Goal: Task Accomplishment & Management: Manage account settings

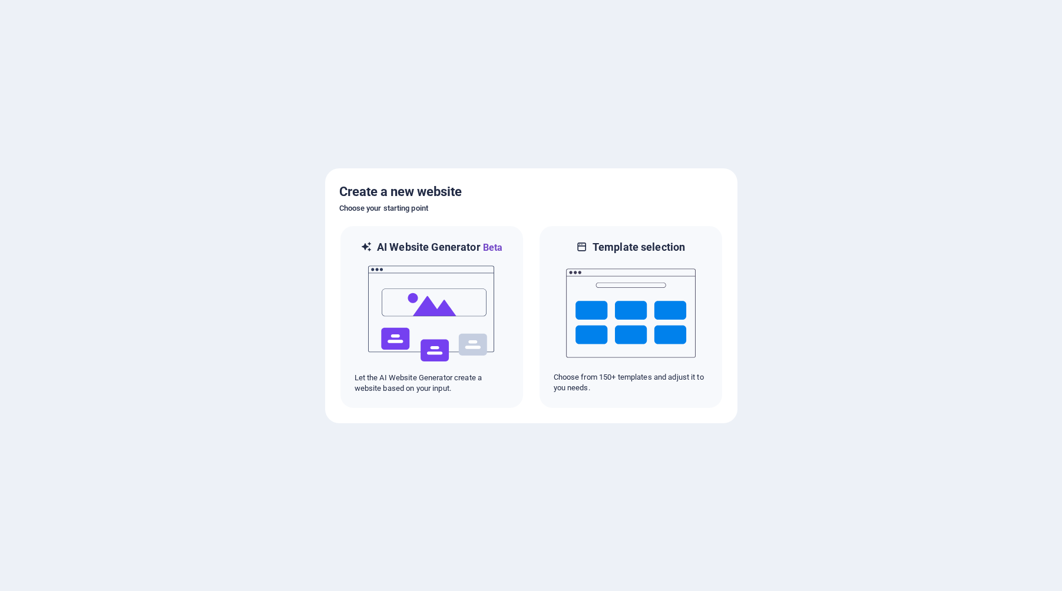
click at [209, 133] on div at bounding box center [531, 295] width 1062 height 591
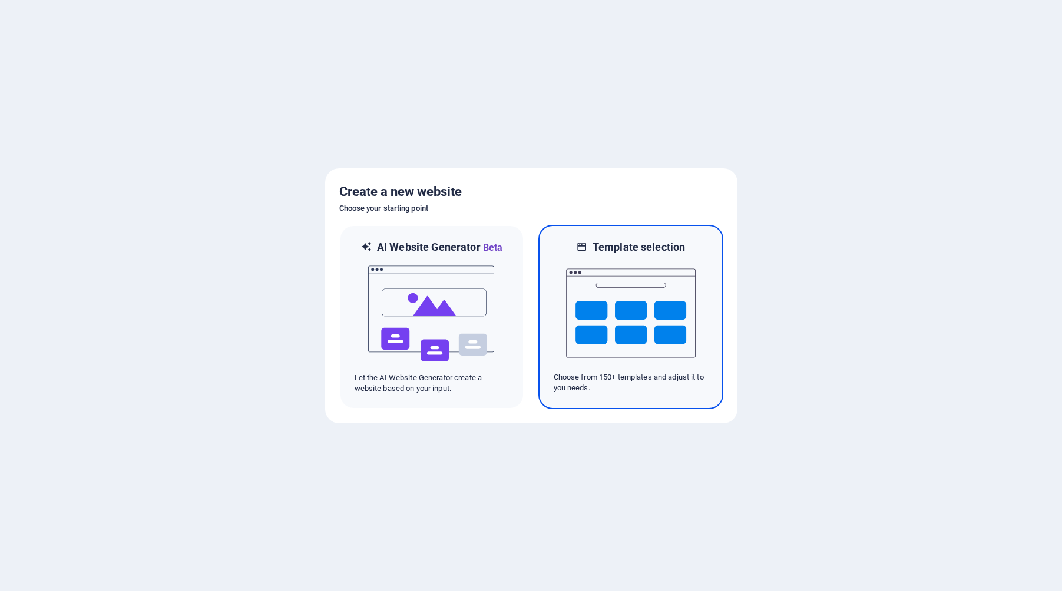
click at [645, 315] on img at bounding box center [631, 313] width 130 height 118
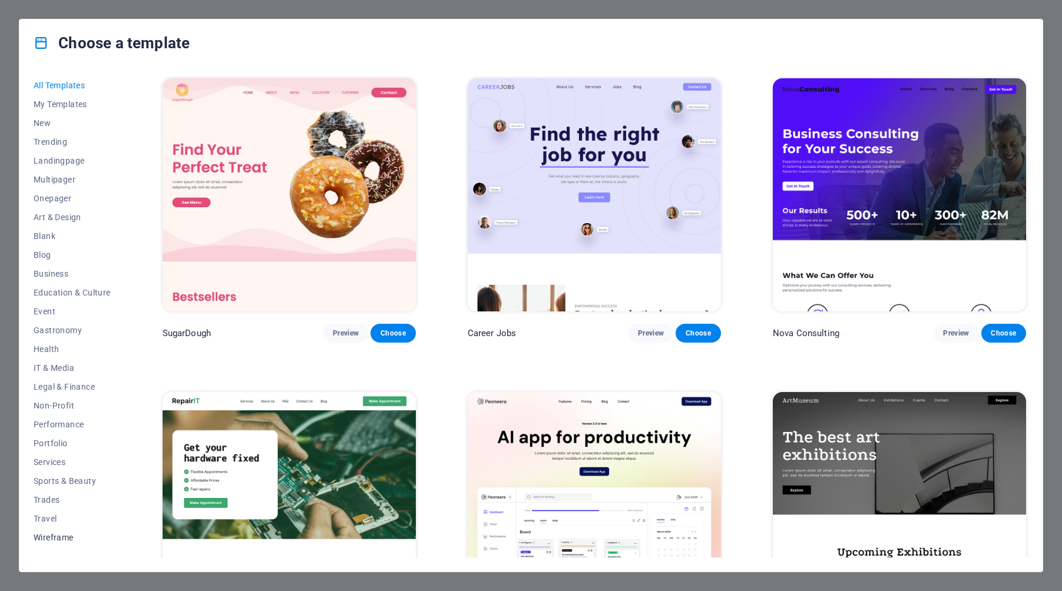
click at [57, 538] on span "Wireframe" at bounding box center [72, 537] width 77 height 9
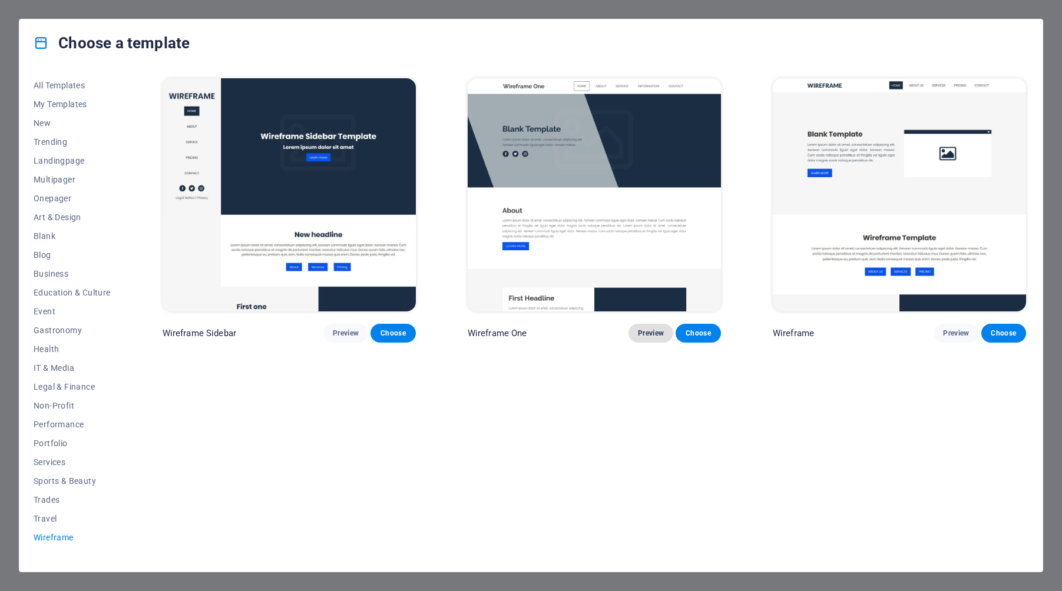
click at [643, 334] on span "Preview" at bounding box center [651, 333] width 26 height 9
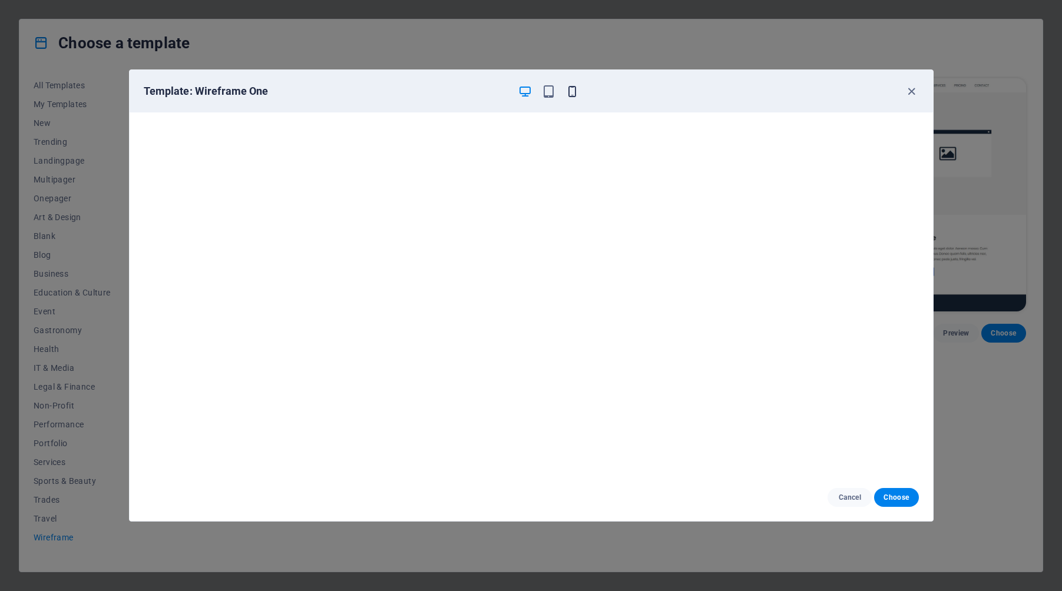
click at [572, 90] on icon "button" at bounding box center [572, 92] width 14 height 14
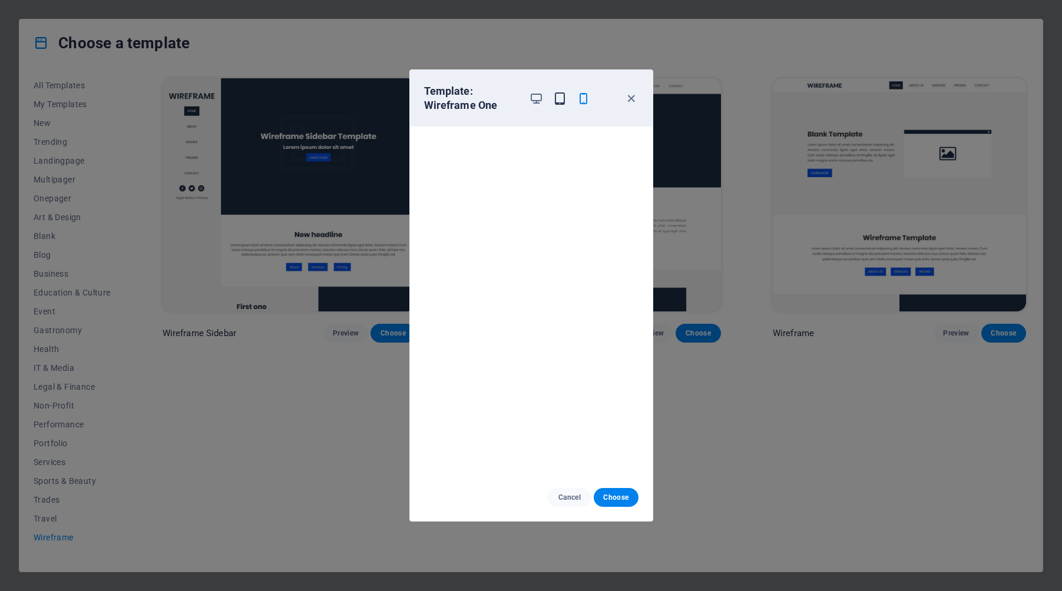
click at [560, 98] on icon "button" at bounding box center [560, 99] width 14 height 14
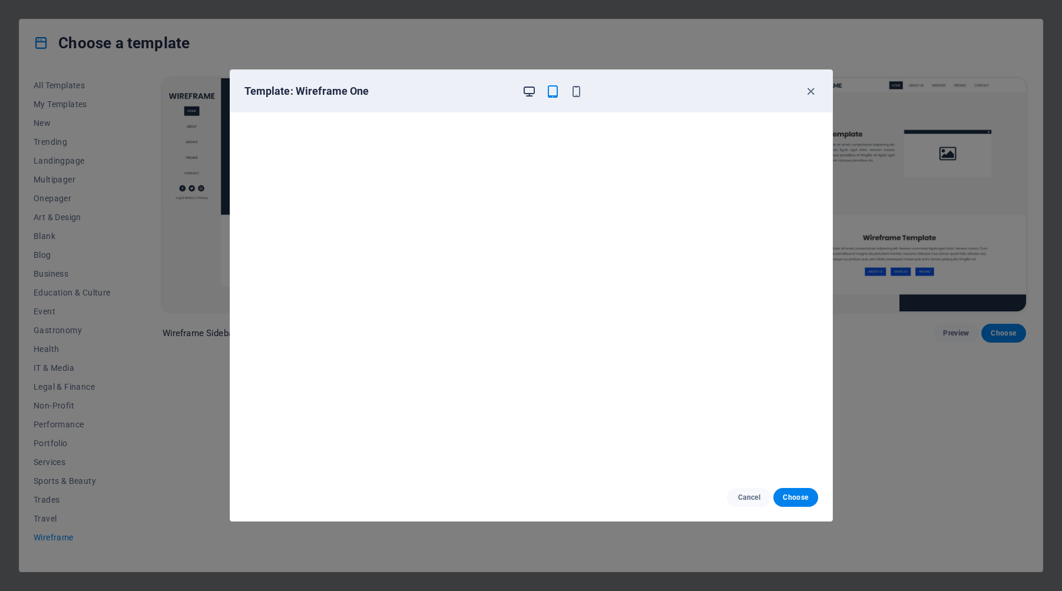
click at [529, 93] on icon "button" at bounding box center [529, 92] width 14 height 14
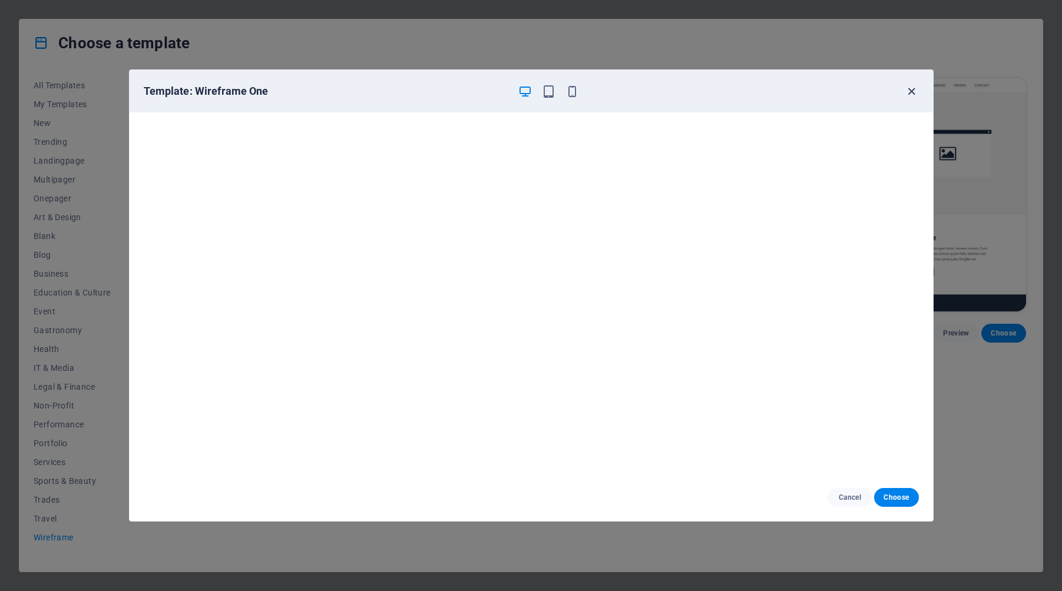
click at [910, 92] on icon "button" at bounding box center [912, 92] width 14 height 14
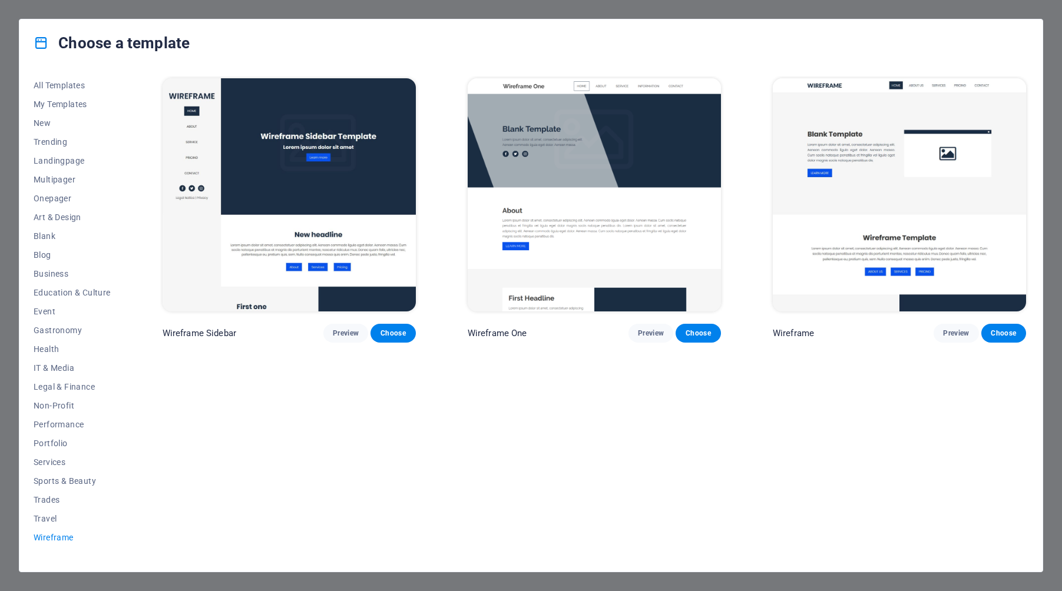
click at [436, 419] on div "Wireframe Sidebar Preview Choose Wireframe One Preview Choose Wireframe Preview…" at bounding box center [594, 317] width 868 height 482
click at [345, 332] on span "Preview" at bounding box center [346, 333] width 26 height 9
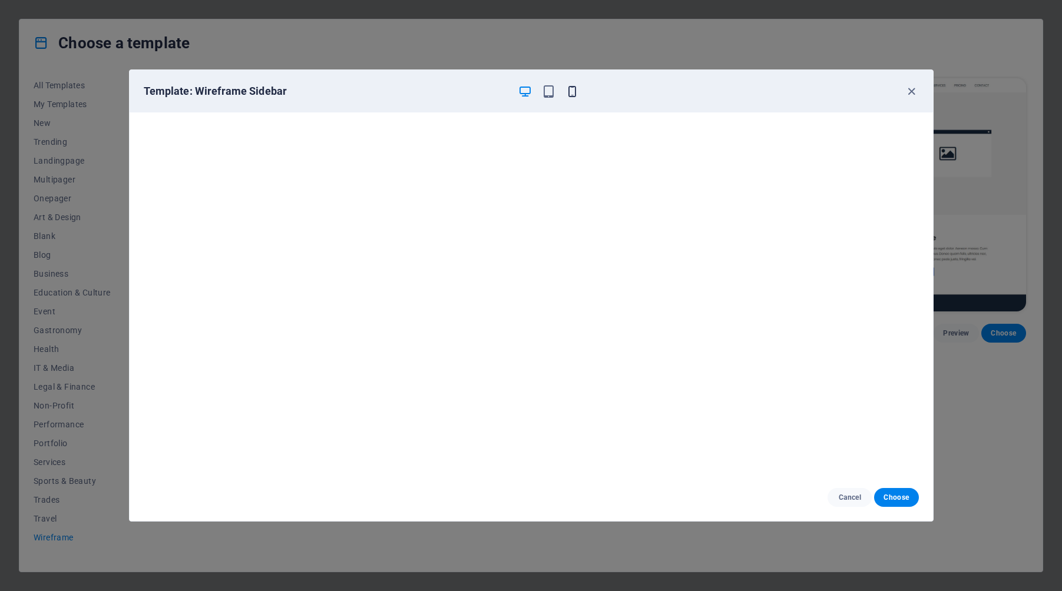
click at [571, 92] on icon "button" at bounding box center [572, 92] width 14 height 14
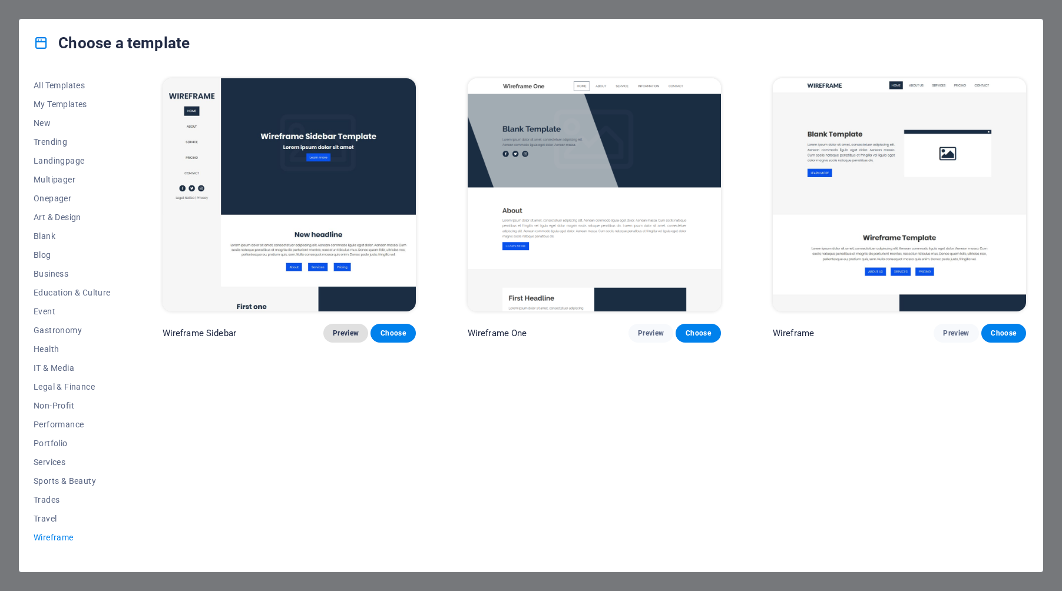
click at [342, 334] on span "Preview" at bounding box center [346, 333] width 26 height 9
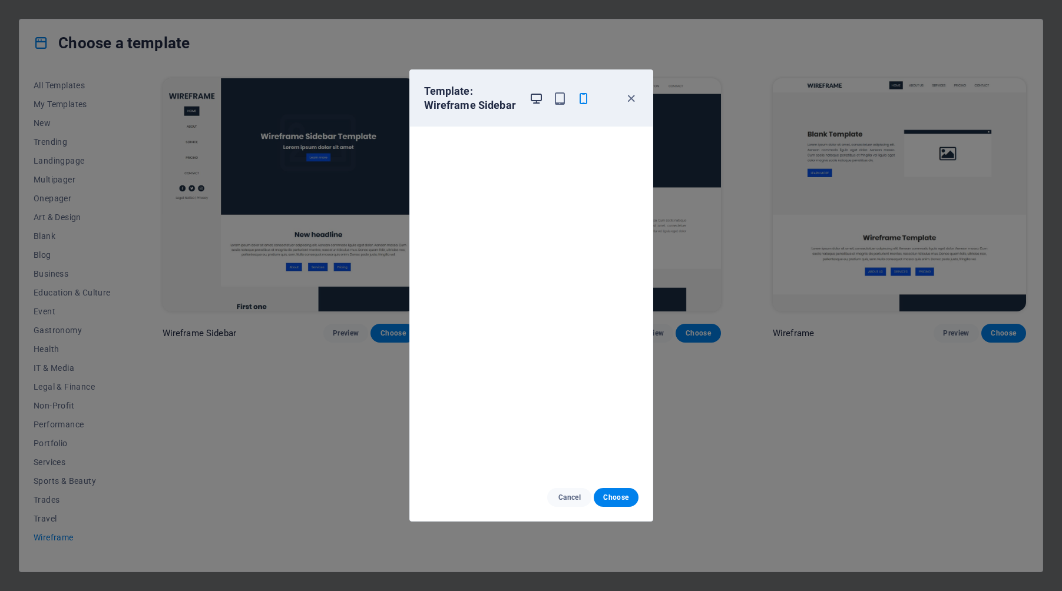
click at [538, 100] on icon "button" at bounding box center [536, 99] width 14 height 14
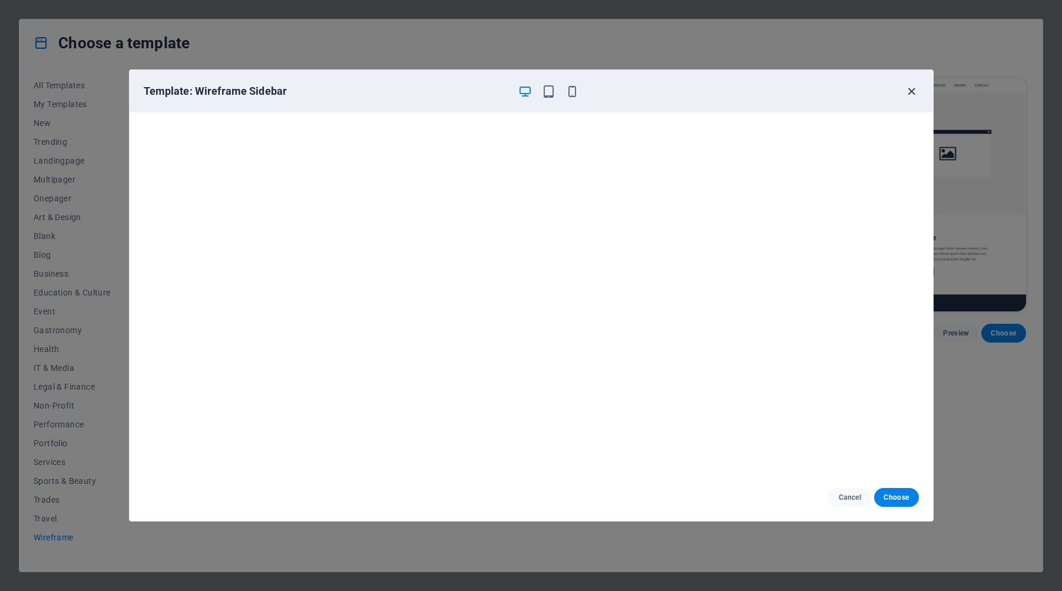
click at [912, 92] on icon "button" at bounding box center [912, 92] width 14 height 14
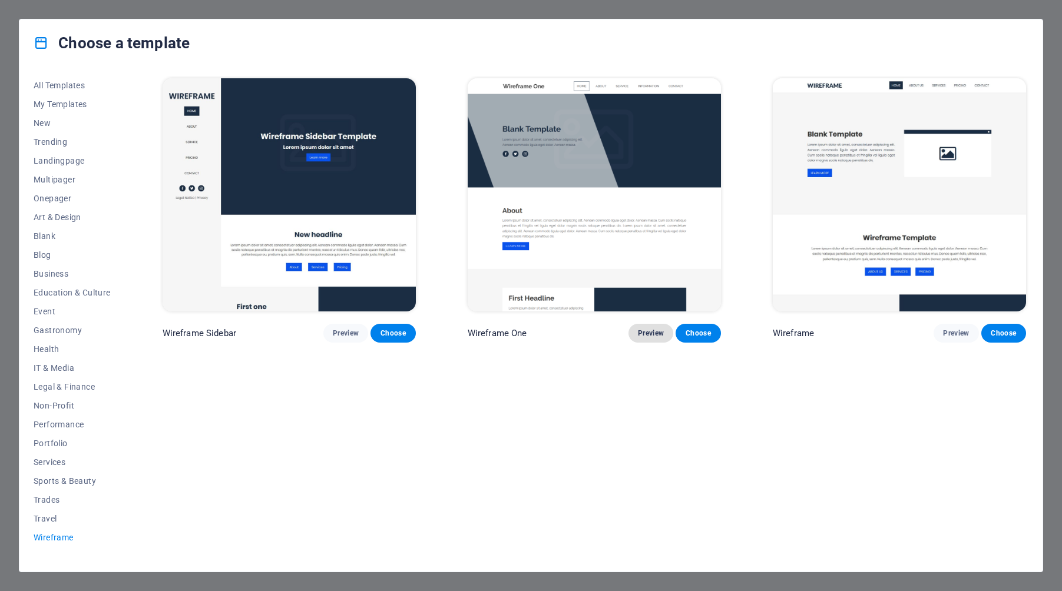
click at [647, 334] on span "Preview" at bounding box center [651, 333] width 26 height 9
click at [392, 333] on span "Choose" at bounding box center [393, 333] width 26 height 9
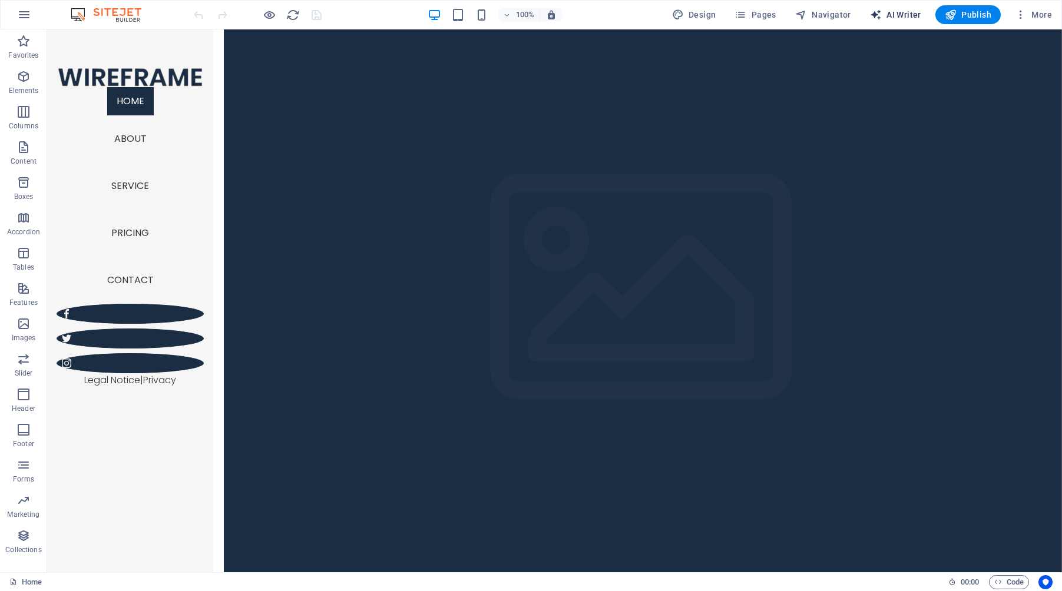
click at [899, 14] on span "AI Writer" at bounding box center [895, 15] width 51 height 12
select select "English"
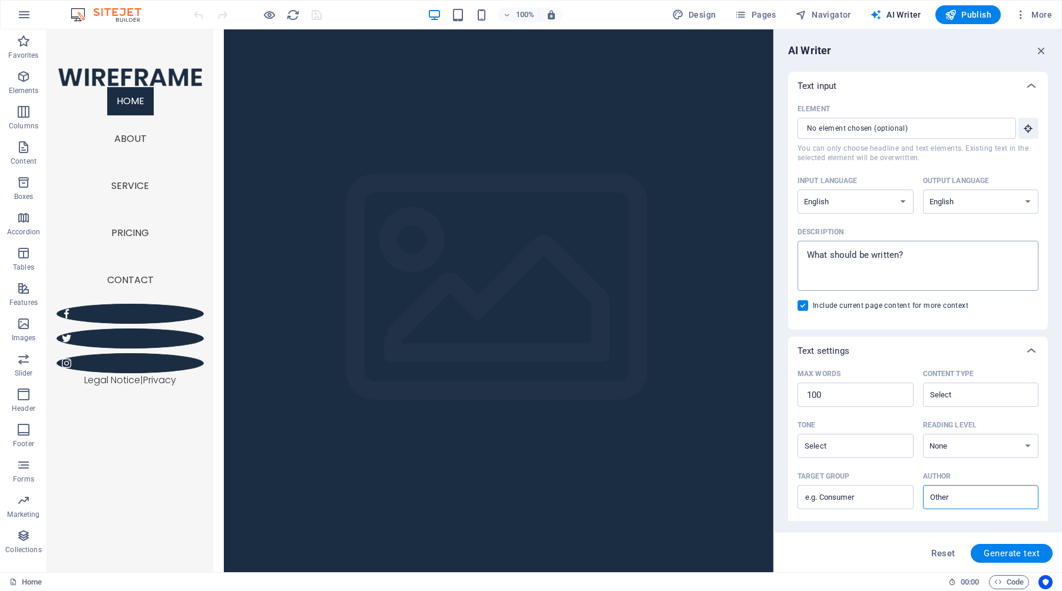
scroll to position [110, 0]
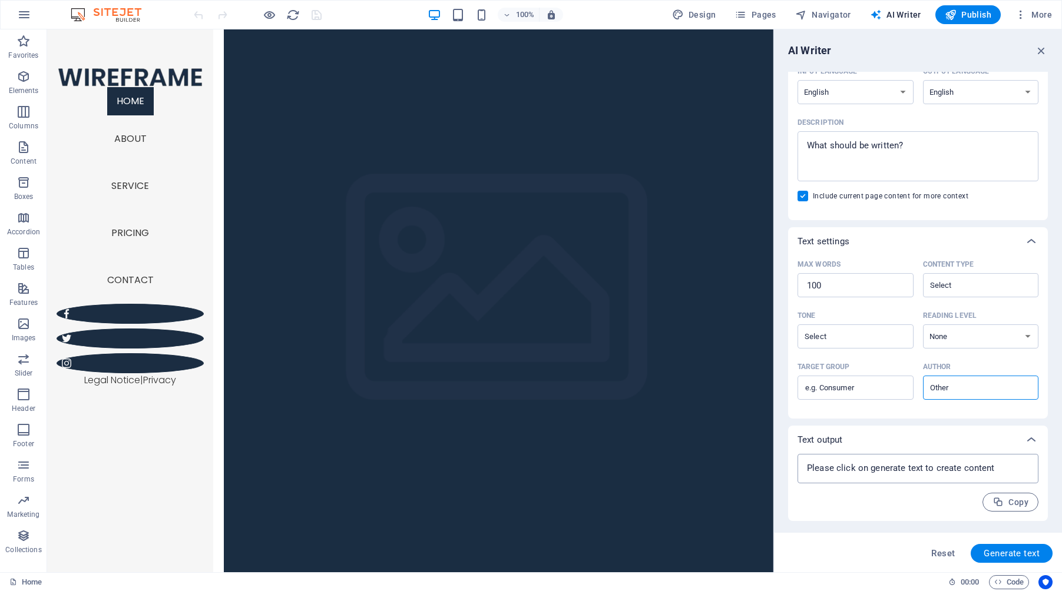
click at [892, 467] on textarea at bounding box center [917, 469] width 229 height 18
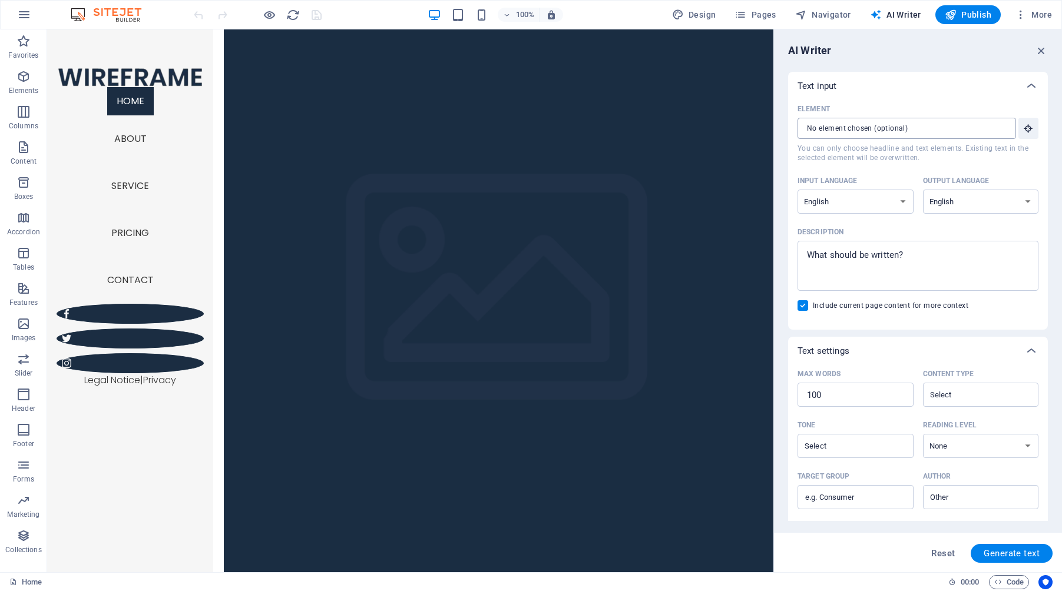
type textarea "x"
click at [869, 130] on input "Element ​ You can only choose headline and text elements. Existing text in the …" at bounding box center [902, 128] width 210 height 21
click at [889, 84] on div "Text input" at bounding box center [907, 86] width 220 height 12
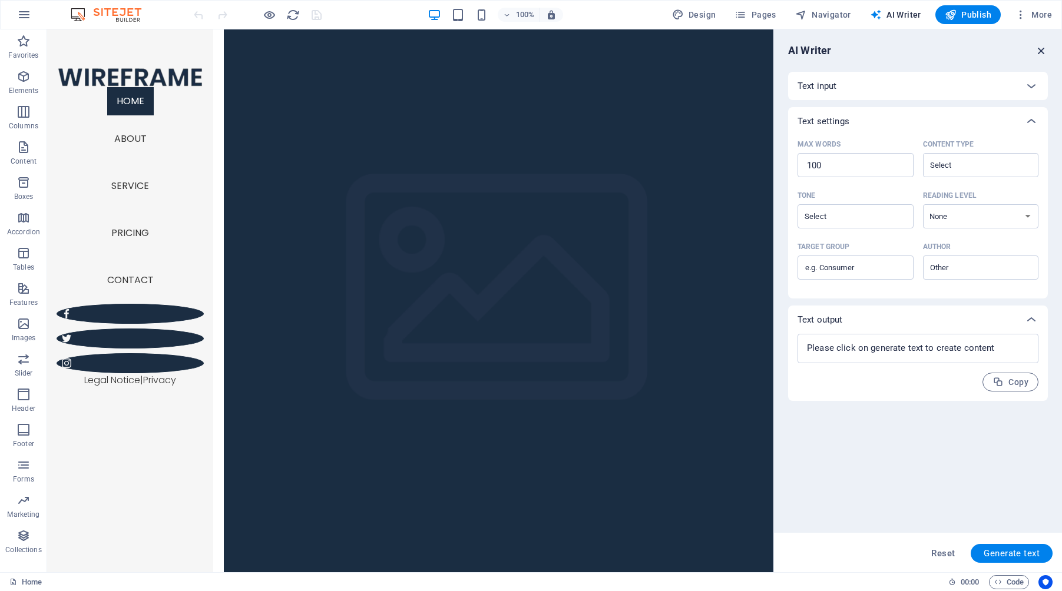
click at [1043, 52] on icon "button" at bounding box center [1041, 50] width 13 height 13
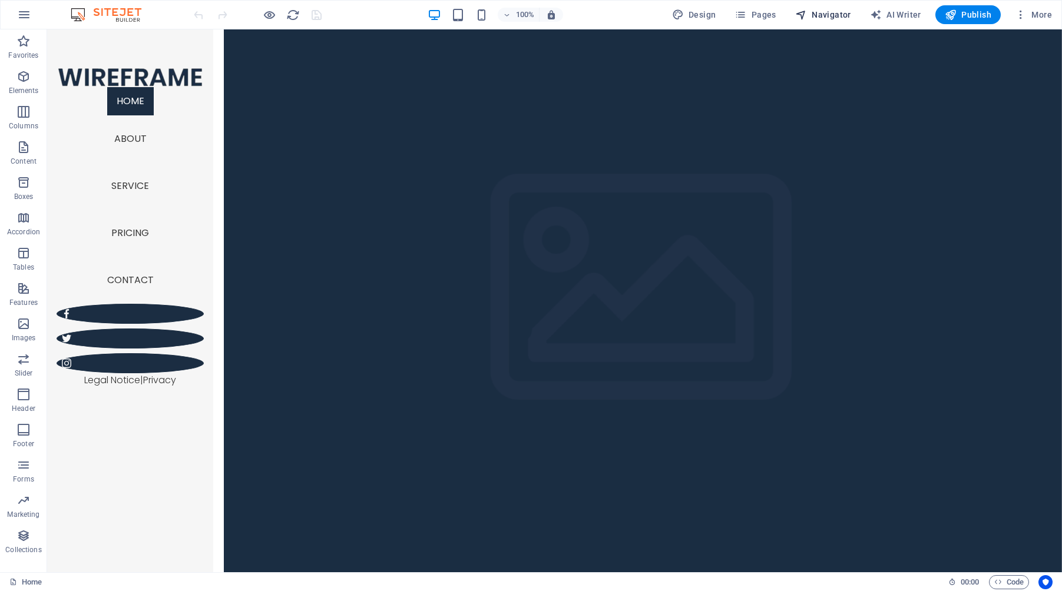
click at [829, 11] on span "Navigator" at bounding box center [823, 15] width 56 height 12
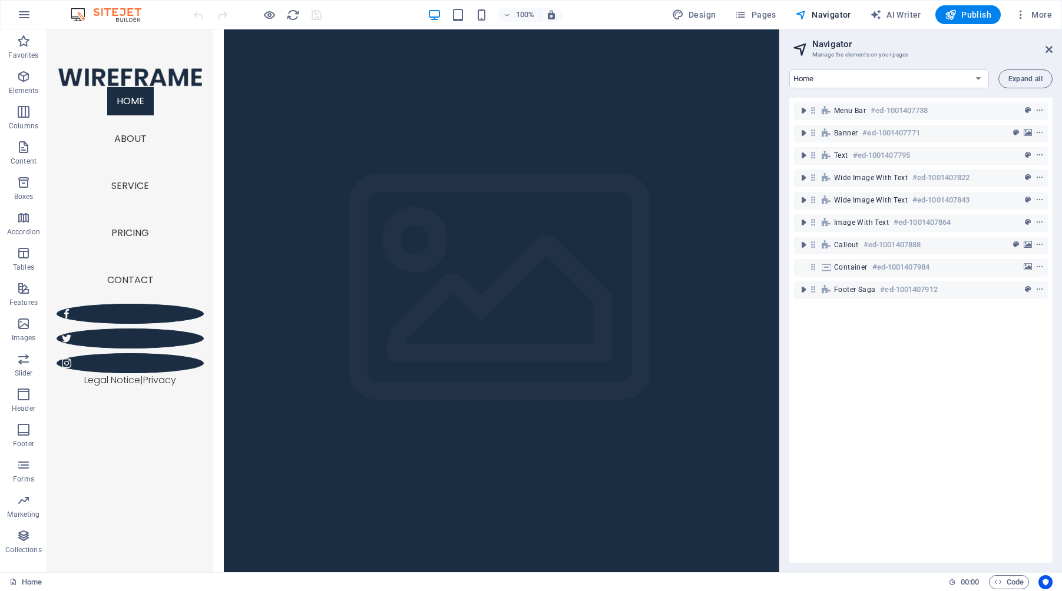
click at [873, 342] on div "Menu Bar #ed-1001407738 Banner #ed-1001407771 Text #ed-1001407795 Wide image wi…" at bounding box center [920, 330] width 263 height 465
click at [844, 429] on div "Menu Bar #ed-1001407738 Banner #ed-1001407771 Text #ed-1001407795 Wide image wi…" at bounding box center [920, 330] width 263 height 465
click at [894, 389] on div "Menu Bar #ed-1001407738 Banner #ed-1001407771 Text #ed-1001407795 Wide image wi…" at bounding box center [920, 330] width 263 height 465
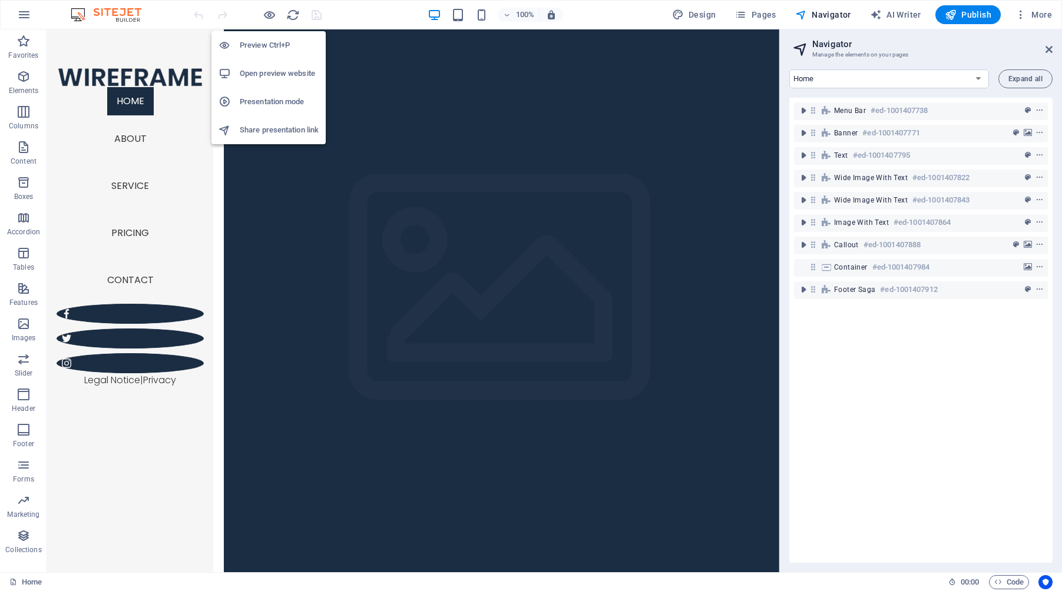
click at [260, 100] on h6 "Presentation mode" at bounding box center [279, 102] width 79 height 14
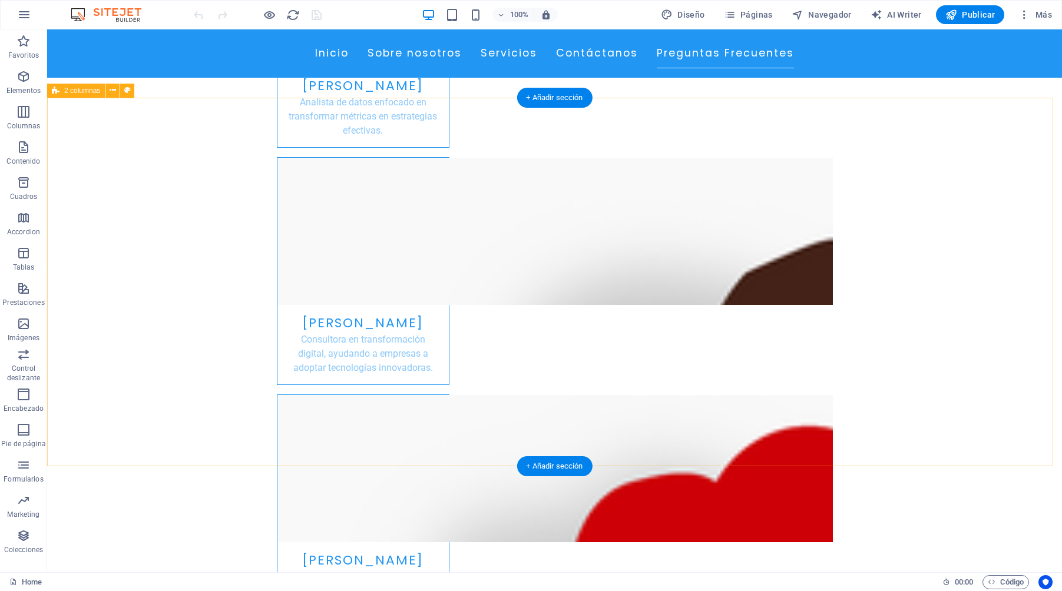
scroll to position [3105, 0]
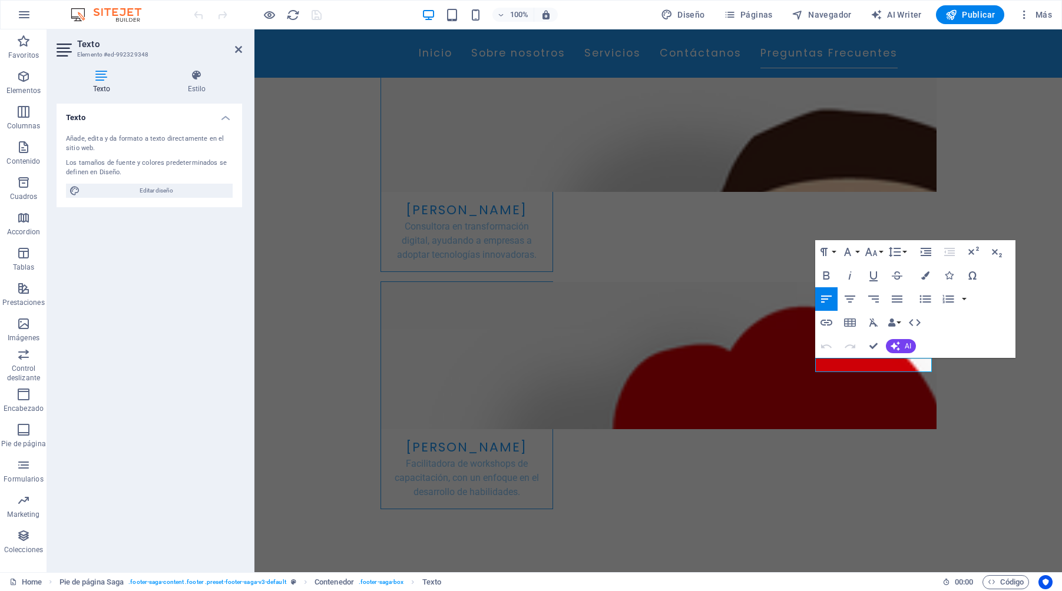
click at [102, 82] on h4 "Texto" at bounding box center [104, 81] width 95 height 25
click at [902, 346] on button "AI" at bounding box center [901, 346] width 30 height 14
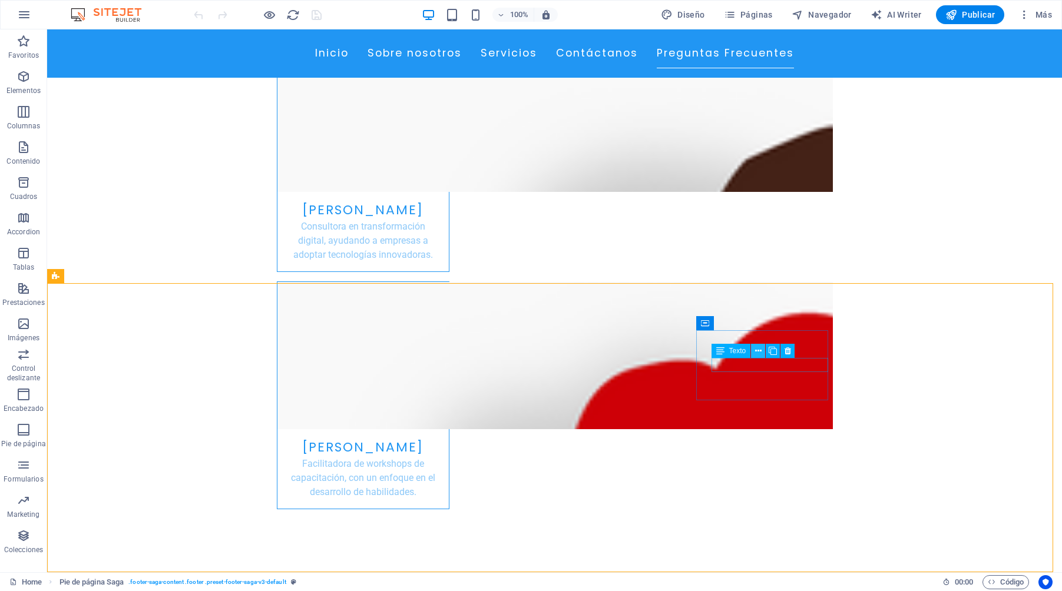
click at [760, 348] on icon at bounding box center [758, 351] width 6 height 12
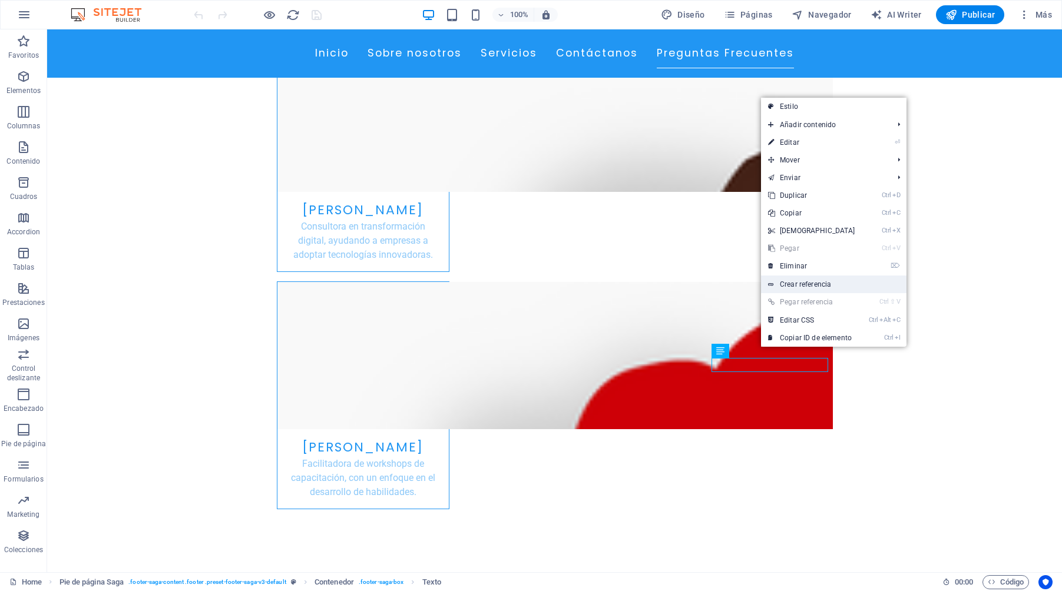
click at [823, 283] on link "Crear referencia" at bounding box center [833, 285] width 145 height 18
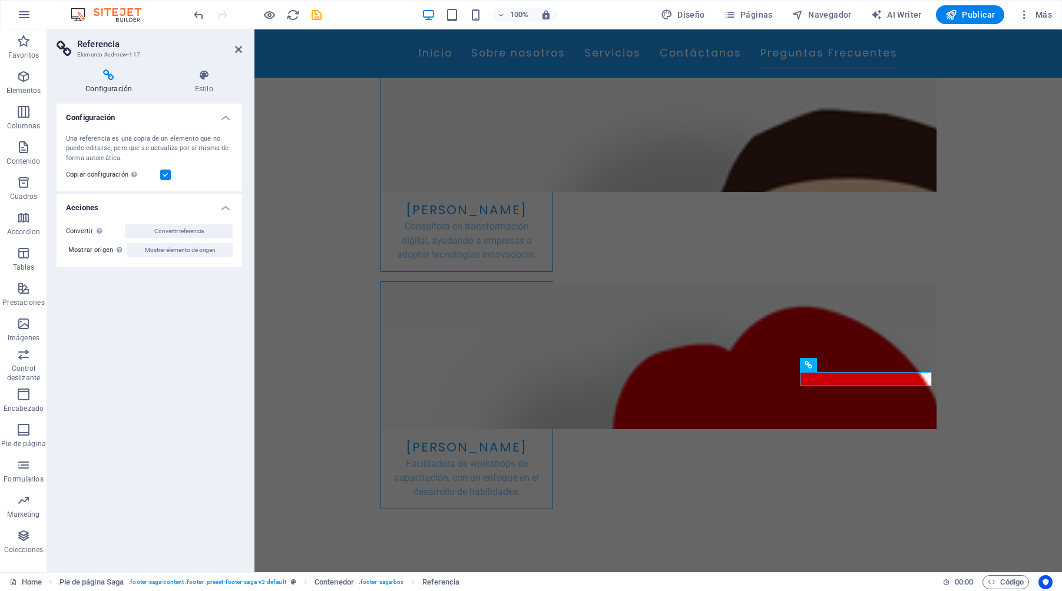
click at [111, 74] on icon at bounding box center [109, 75] width 104 height 12
click at [102, 50] on h3 "Elemento #ed-new-117" at bounding box center [147, 54] width 141 height 11
click at [810, 366] on icon at bounding box center [808, 365] width 8 height 14
click at [865, 365] on icon at bounding box center [863, 365] width 6 height 12
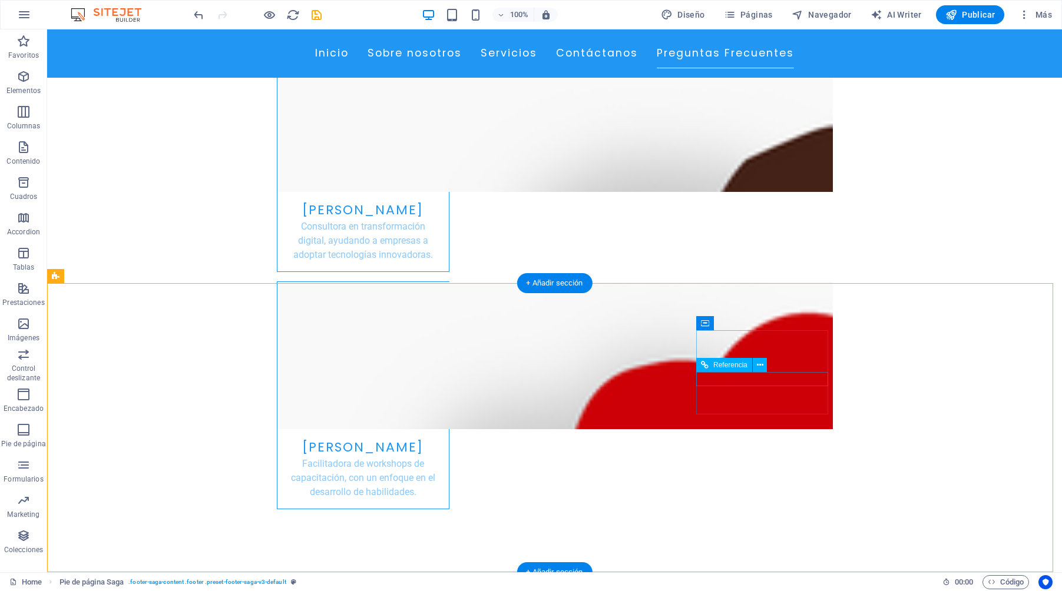
click at [760, 364] on icon at bounding box center [760, 365] width 6 height 12
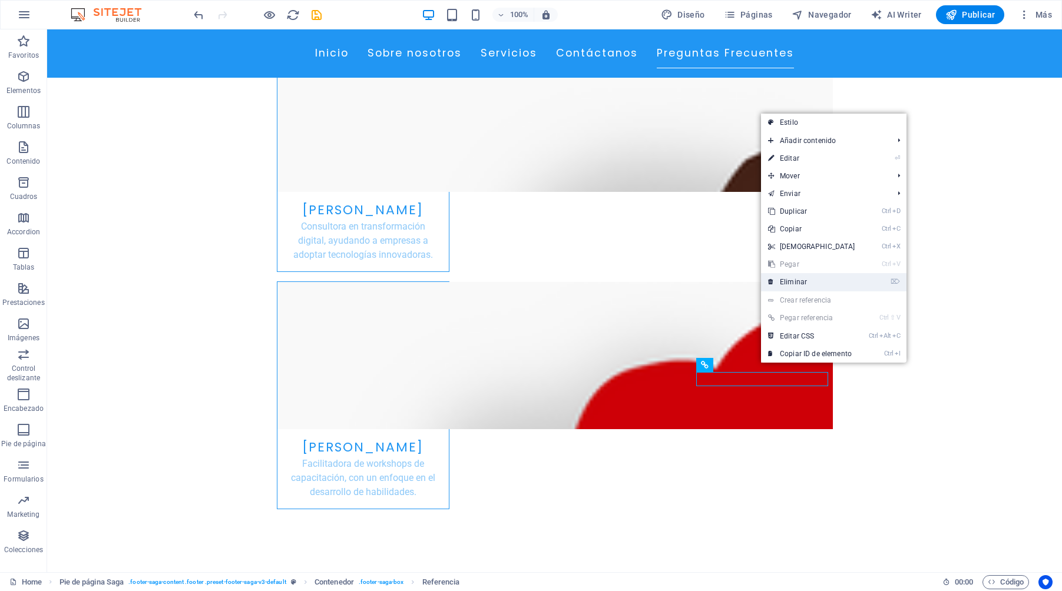
click at [806, 283] on link "⌦ Eliminar" at bounding box center [811, 282] width 101 height 18
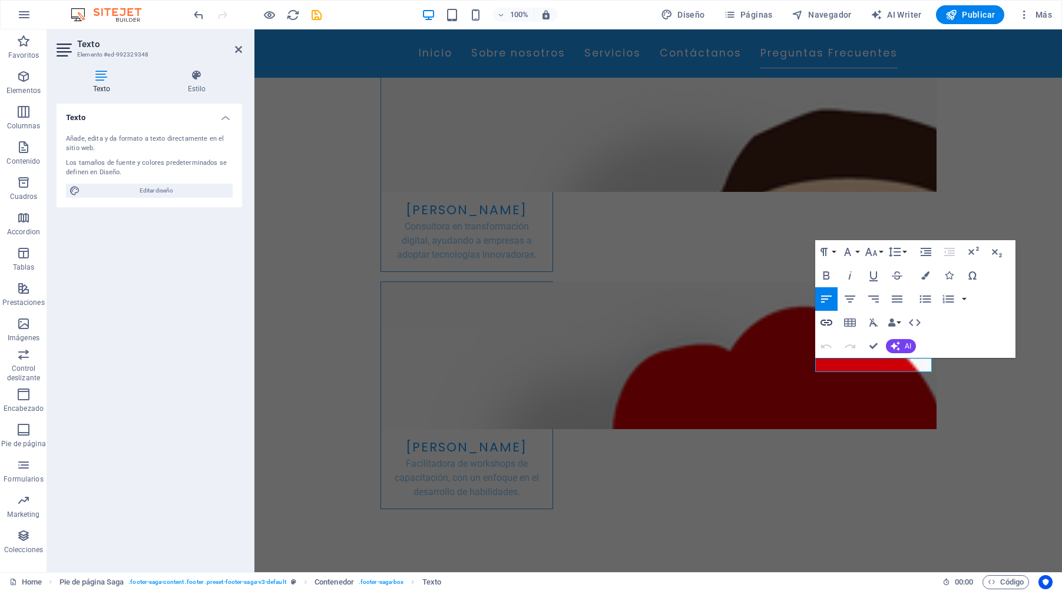
click at [824, 322] on icon "button" at bounding box center [826, 323] width 14 height 14
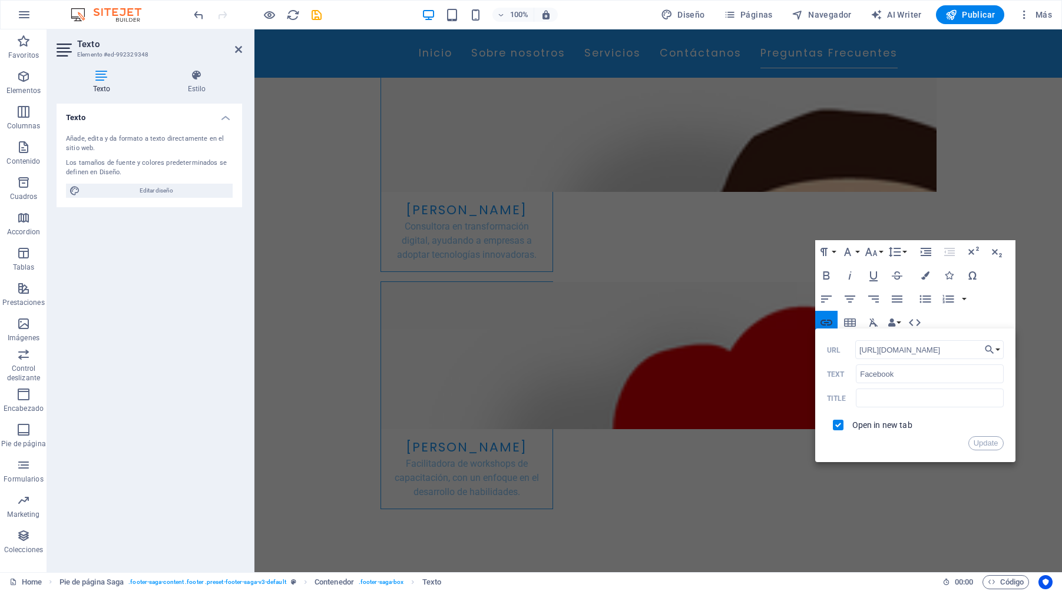
scroll to position [0, 6]
type input "[URL][DOMAIN_NAME]"
click at [986, 444] on button "Update" at bounding box center [985, 443] width 35 height 14
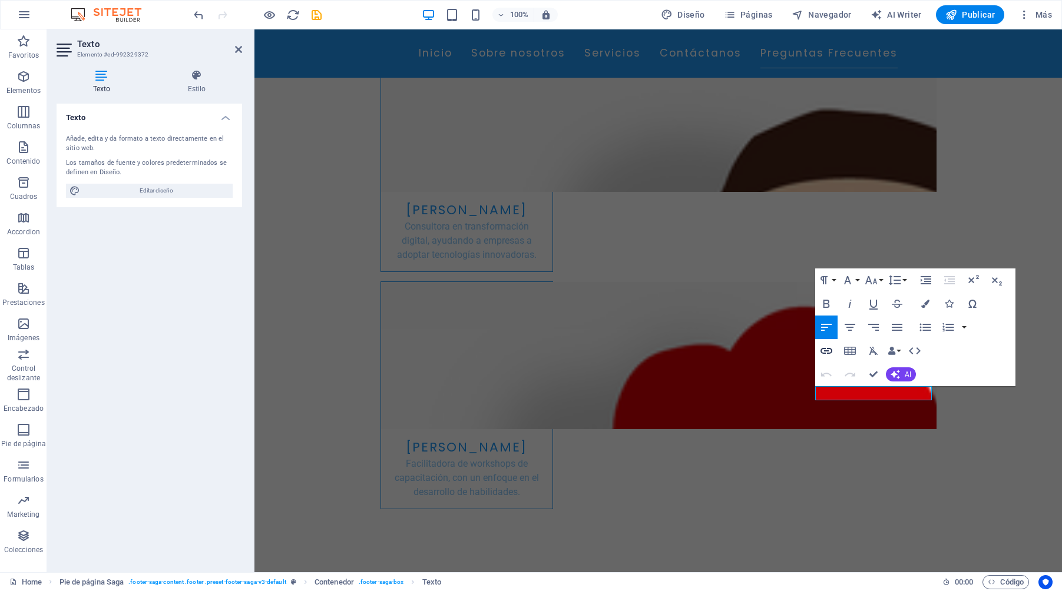
click at [827, 350] on icon "button" at bounding box center [826, 351] width 14 height 14
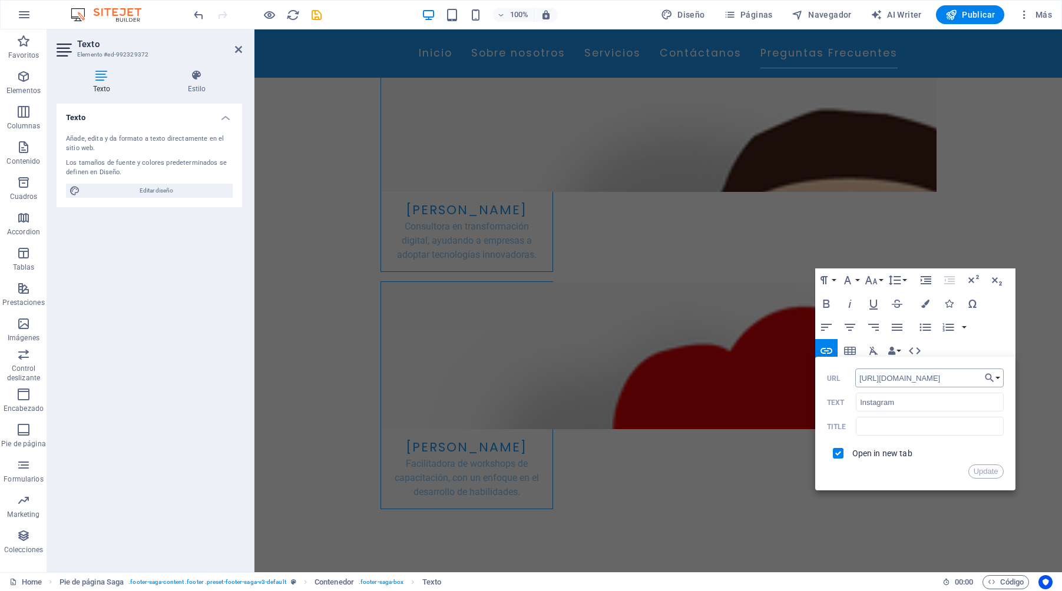
type input "[URL][DOMAIN_NAME]"
click at [988, 472] on button "Update" at bounding box center [985, 472] width 35 height 14
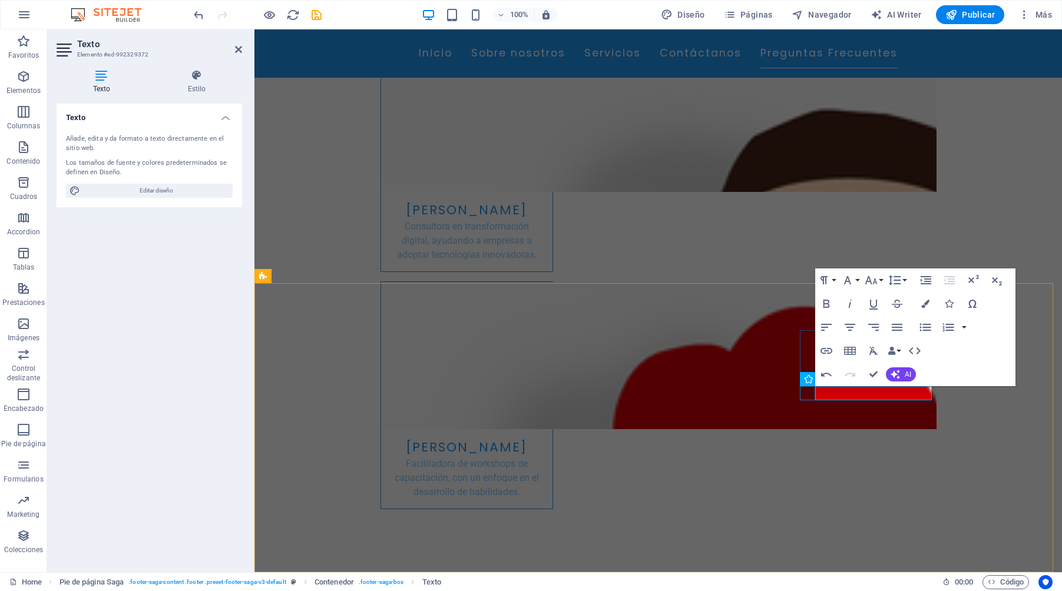
click at [805, 380] on icon at bounding box center [808, 379] width 8 height 14
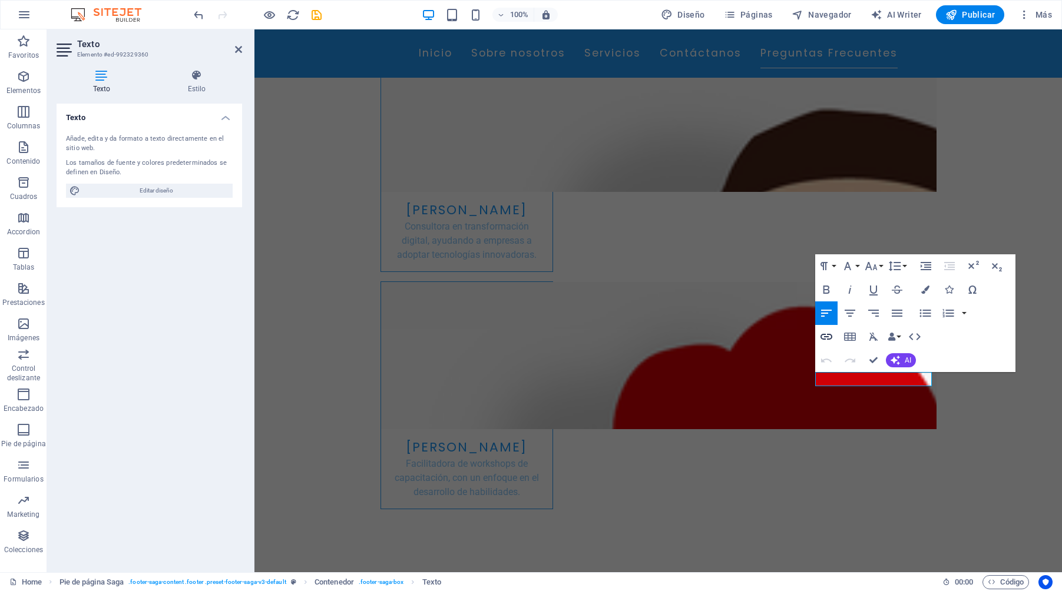
click at [826, 337] on icon "button" at bounding box center [826, 337] width 12 height 6
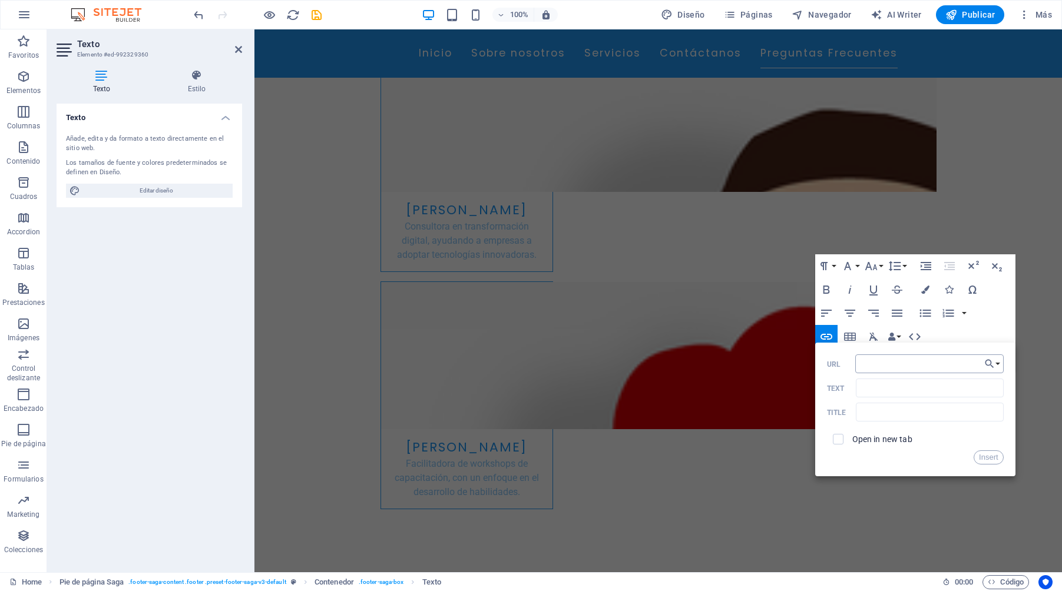
click at [930, 363] on input "URL" at bounding box center [929, 364] width 148 height 19
